Goal: Check status: Check status

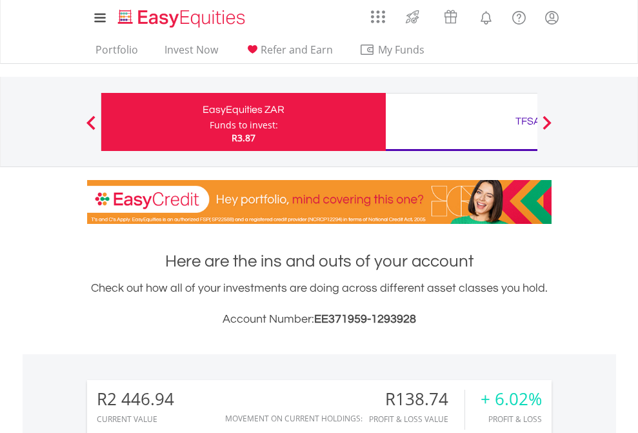
scroll to position [124, 203]
click at [210, 122] on div "Funds to invest:" at bounding box center [244, 125] width 68 height 13
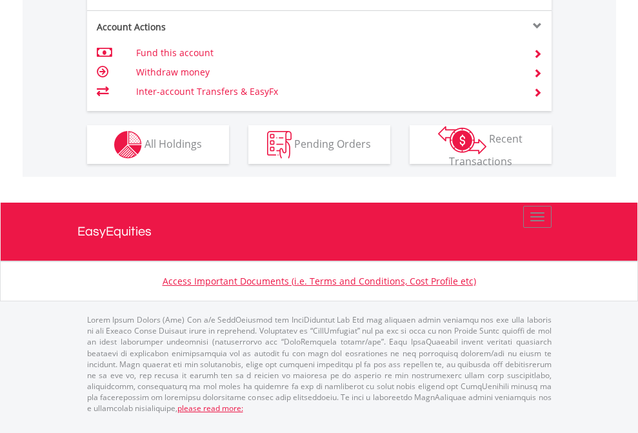
scroll to position [1262, 0]
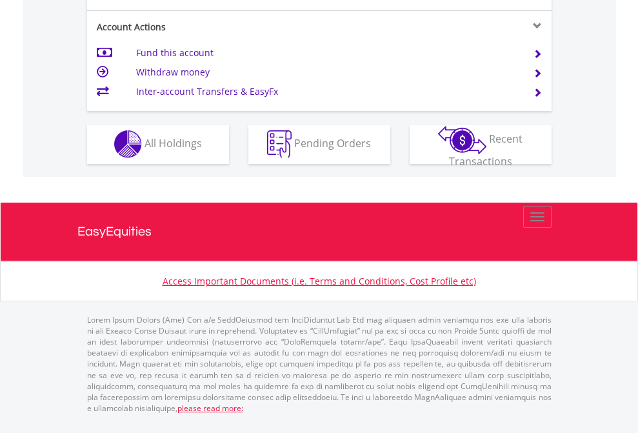
scroll to position [1206, 0]
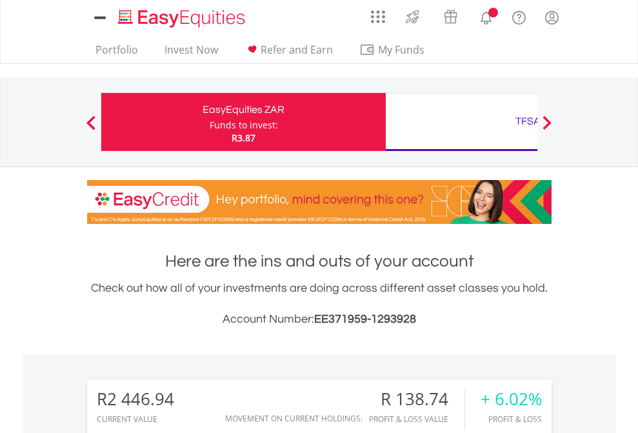
scroll to position [124, 203]
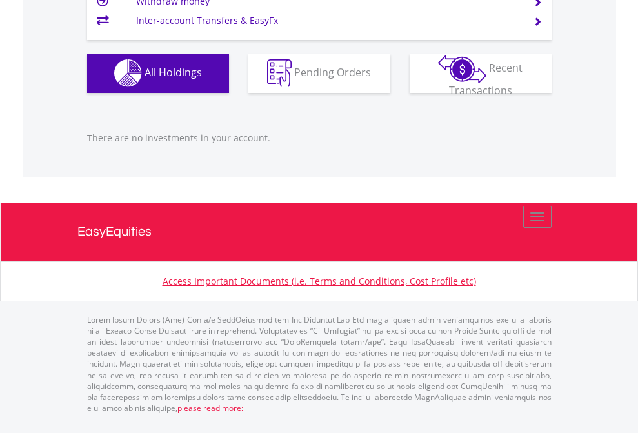
scroll to position [124, 203]
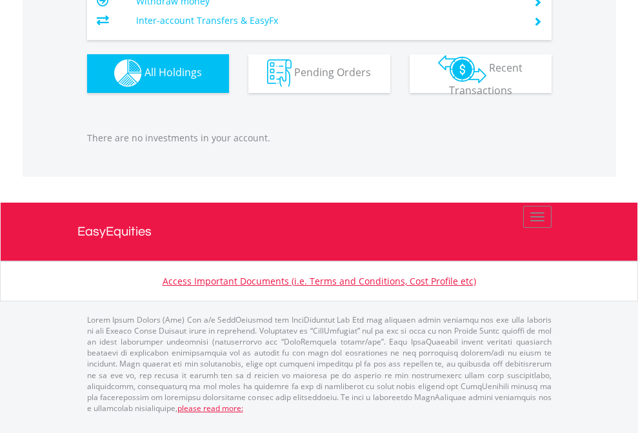
scroll to position [124, 203]
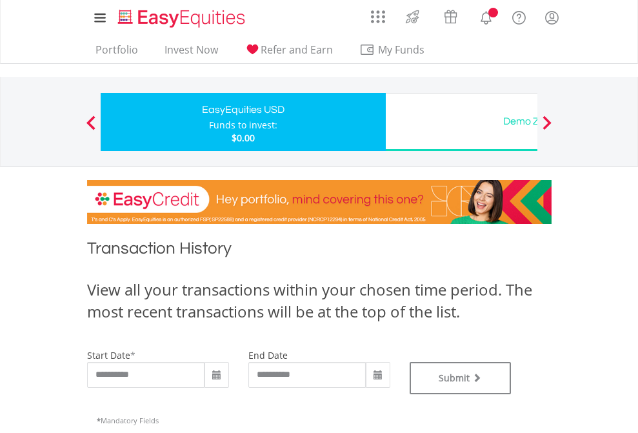
type input "**********"
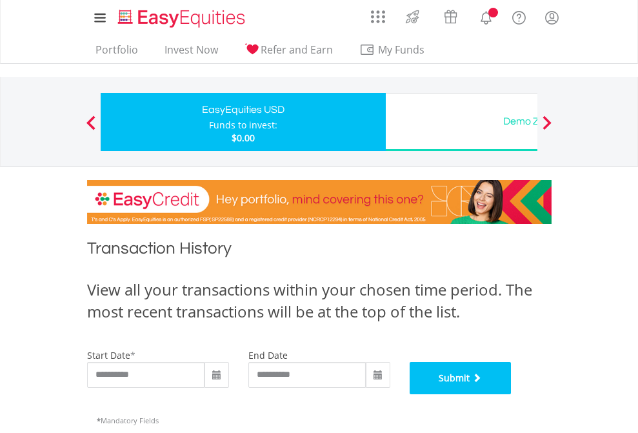
click at [512, 394] on button "Submit" at bounding box center [461, 378] width 102 height 32
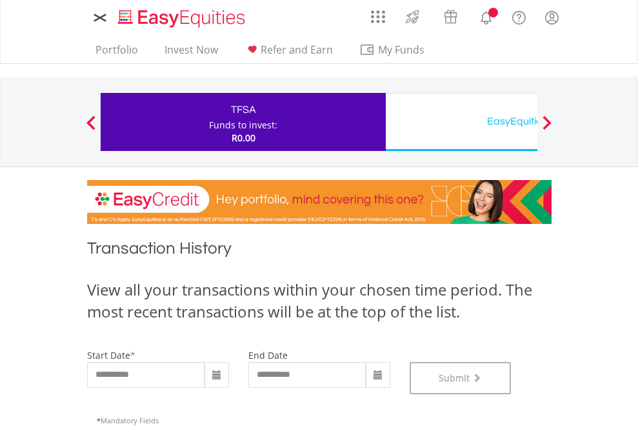
scroll to position [523, 0]
click at [461, 122] on div "EasyEquities USD" at bounding box center [527, 121] width 269 height 18
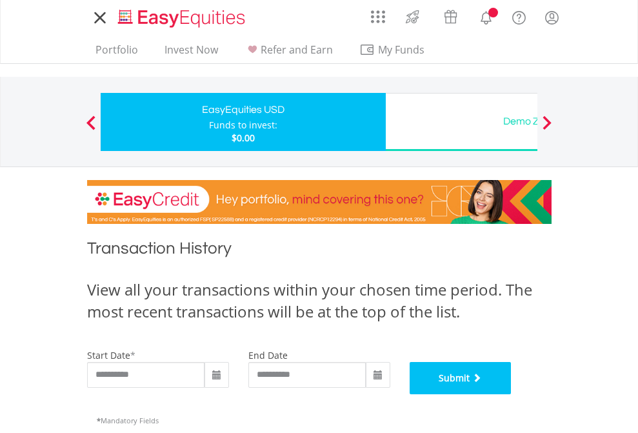
click at [512, 394] on button "Submit" at bounding box center [461, 378] width 102 height 32
